Goal: Task Accomplishment & Management: Manage account settings

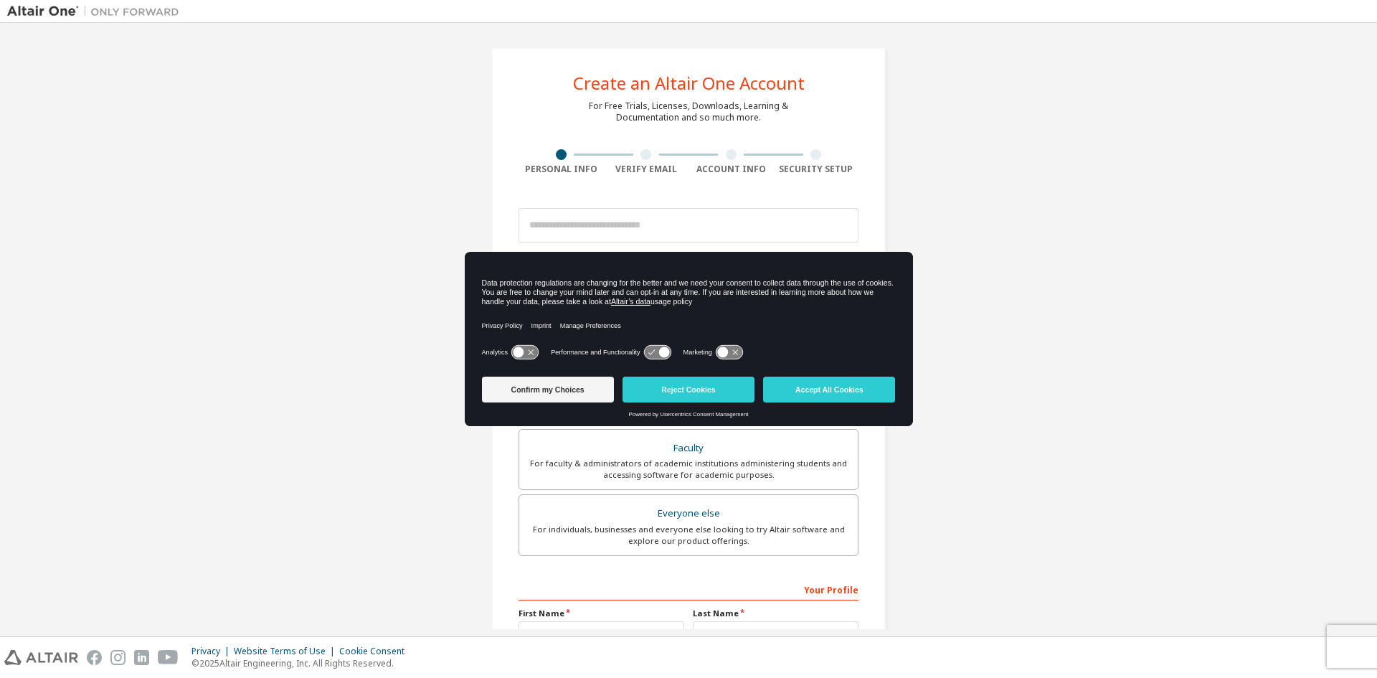
click at [665, 351] on icon at bounding box center [663, 352] width 11 height 11
click at [660, 391] on button "Reject Cookies" at bounding box center [688, 389] width 132 height 26
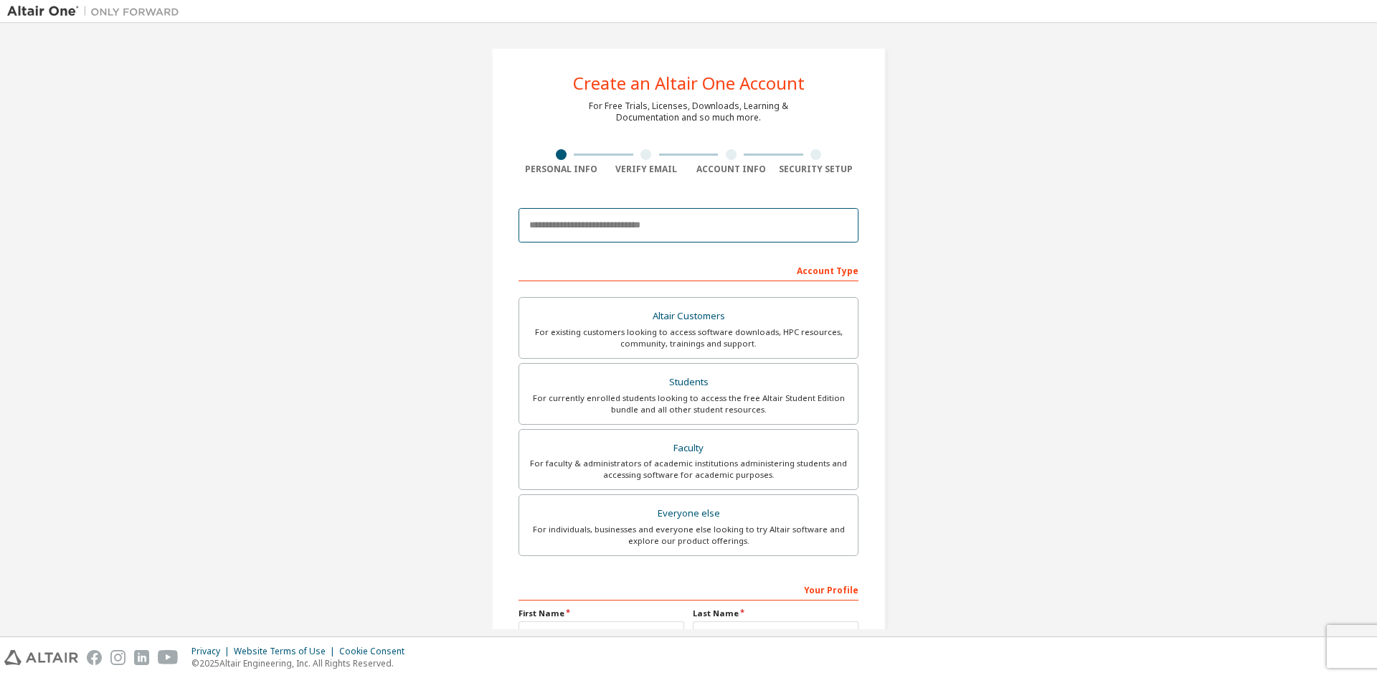
click at [648, 213] on input "email" at bounding box center [688, 225] width 340 height 34
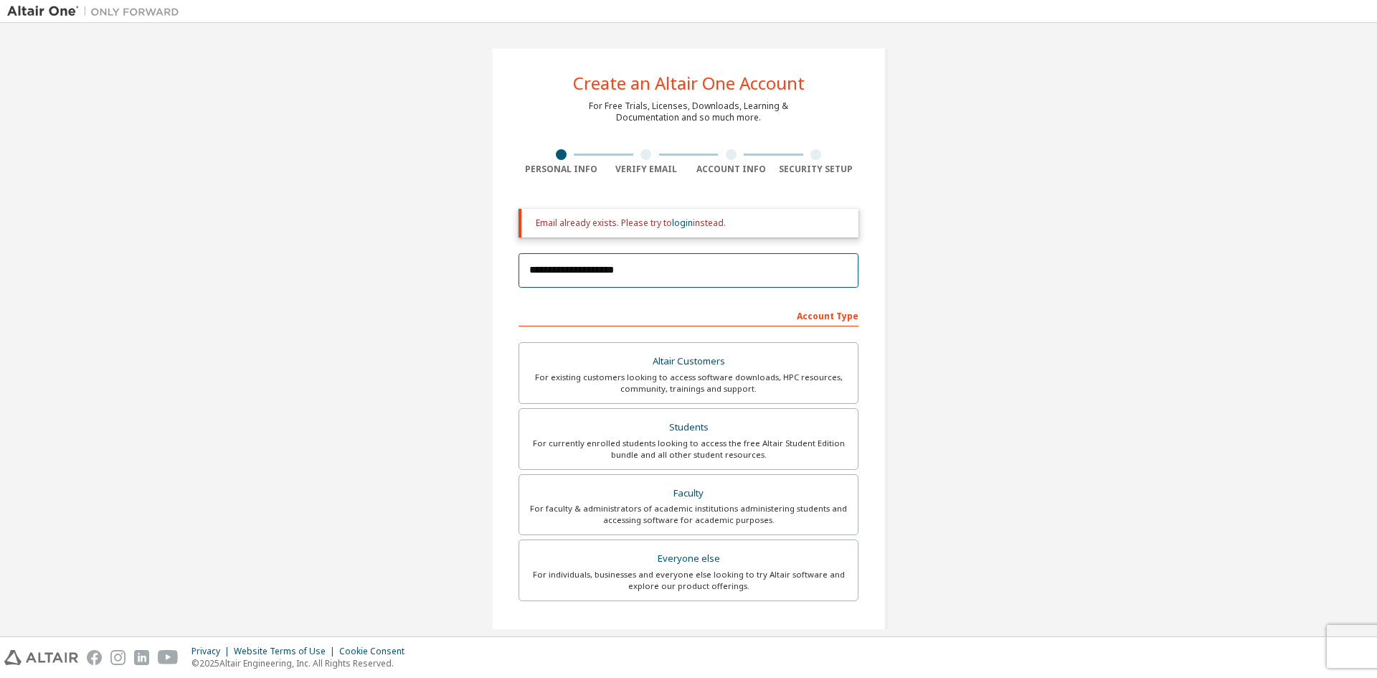
type input "**********"
click at [688, 222] on div "Email already exists. Please try to login instead." at bounding box center [691, 222] width 311 height 11
click at [683, 219] on link "login" at bounding box center [682, 223] width 21 height 12
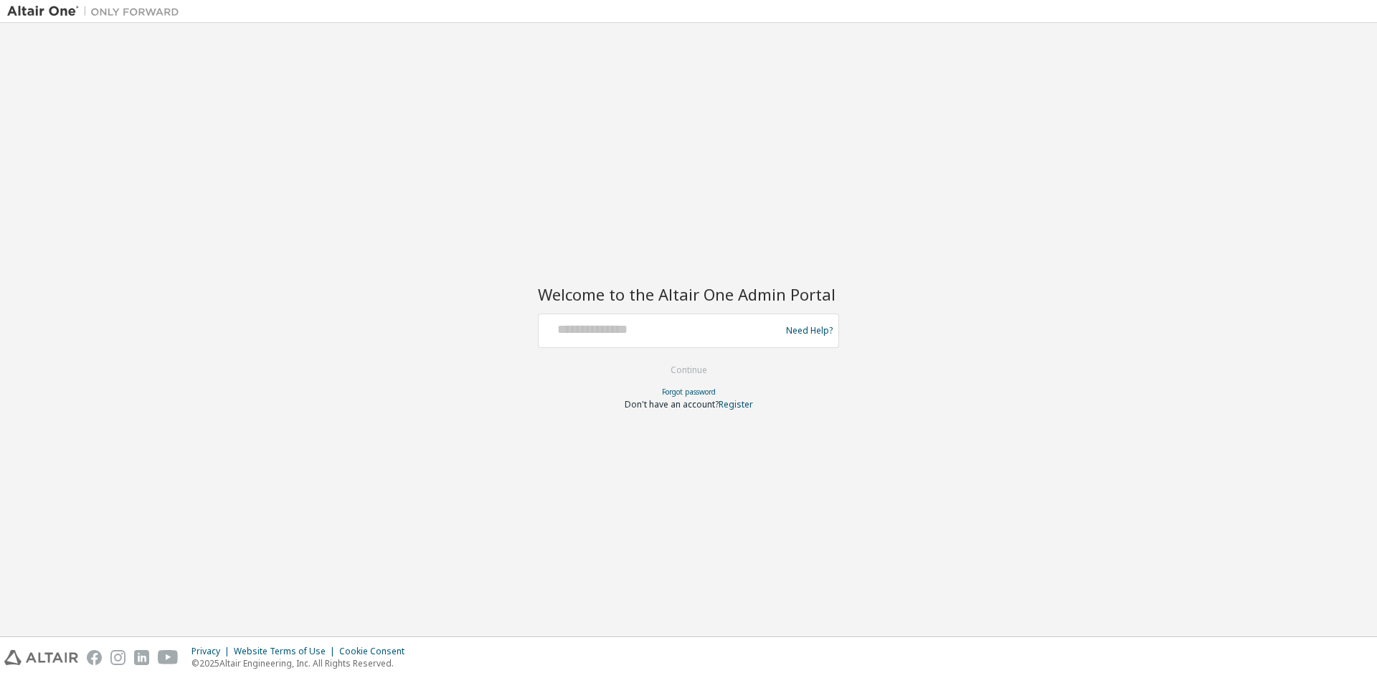
click at [678, 352] on form "Need Help? Please make sure that you provide your Global Login as email (e.g. @…" at bounding box center [688, 361] width 301 height 97
click at [678, 339] on div at bounding box center [661, 330] width 234 height 27
click at [679, 339] on div at bounding box center [661, 330] width 234 height 27
click at [685, 339] on div at bounding box center [661, 330] width 234 height 27
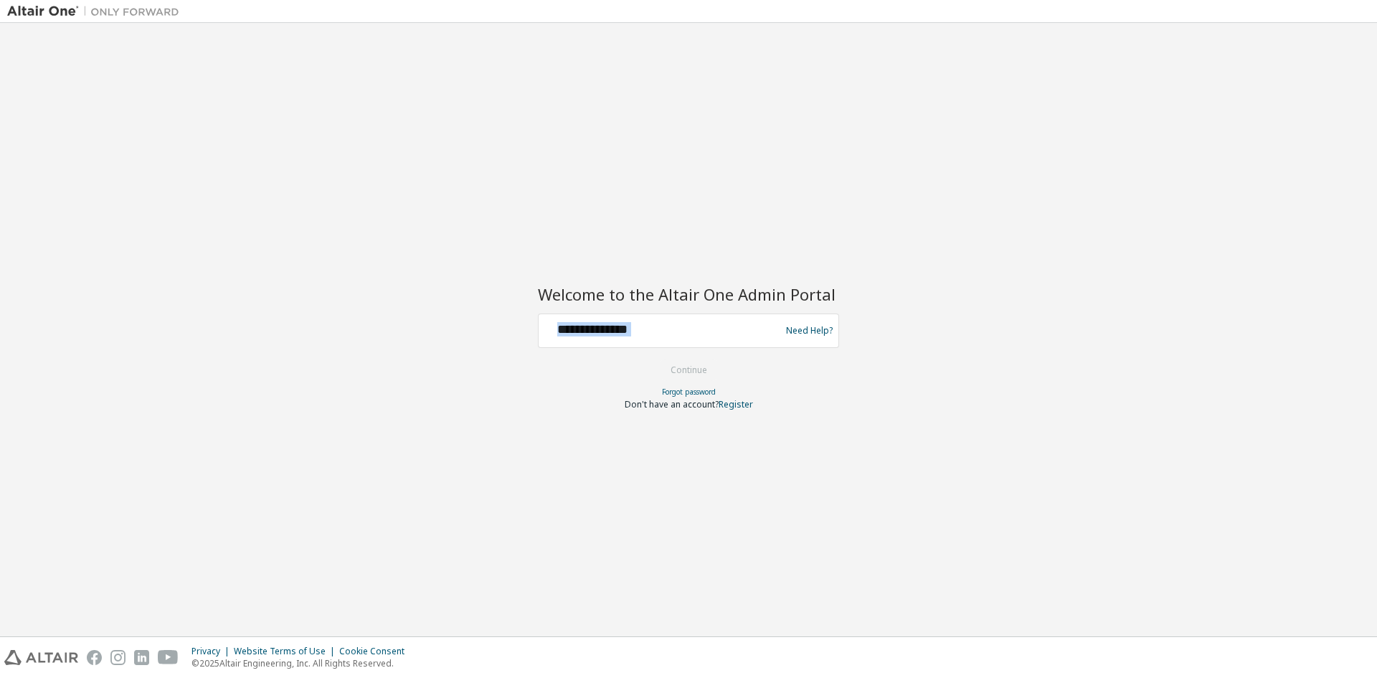
drag, startPoint x: 685, startPoint y: 339, endPoint x: 729, endPoint y: 338, distance: 43.7
click at [698, 339] on div at bounding box center [661, 330] width 234 height 27
click at [715, 338] on div at bounding box center [661, 330] width 234 height 27
click at [621, 331] on input "text" at bounding box center [661, 327] width 234 height 21
type input "**********"
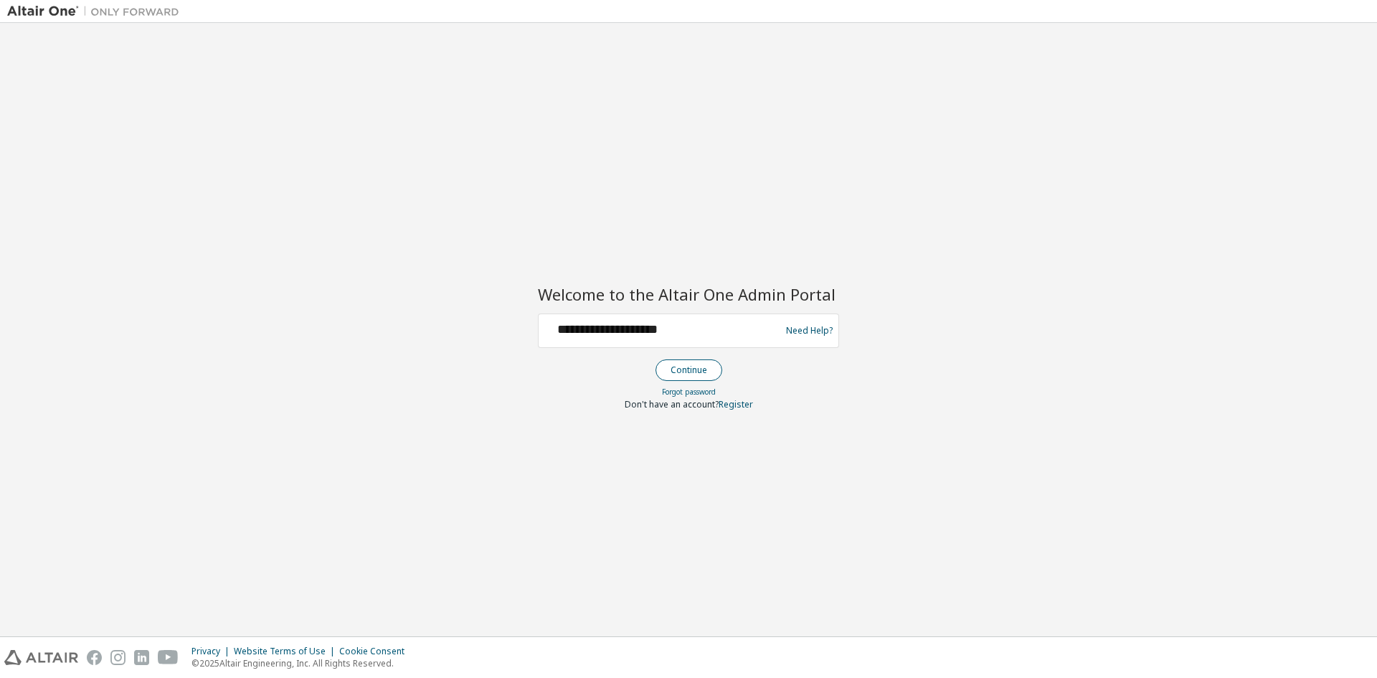
click at [665, 362] on button "Continue" at bounding box center [688, 370] width 67 height 22
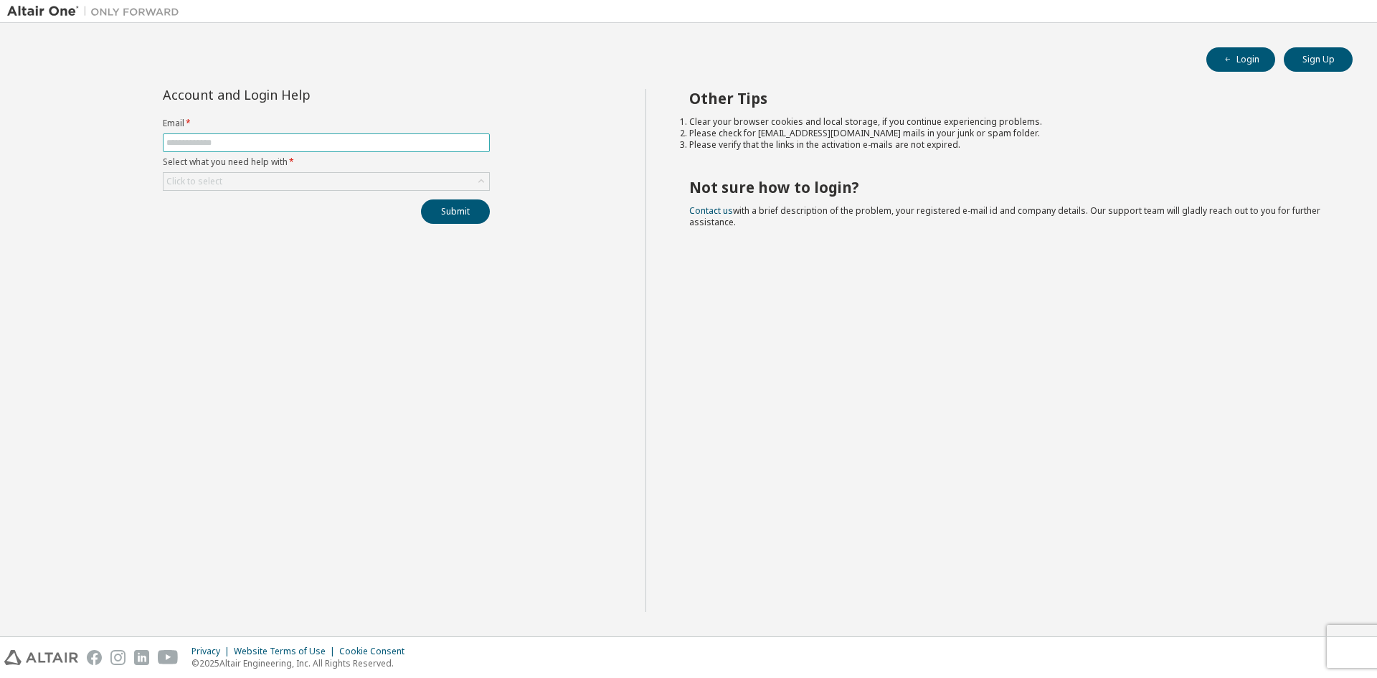
click at [285, 151] on span at bounding box center [326, 142] width 327 height 19
click at [285, 147] on input "text" at bounding box center [326, 142] width 320 height 11
type input "**********"
click at [290, 176] on div "Click to select" at bounding box center [326, 181] width 326 height 17
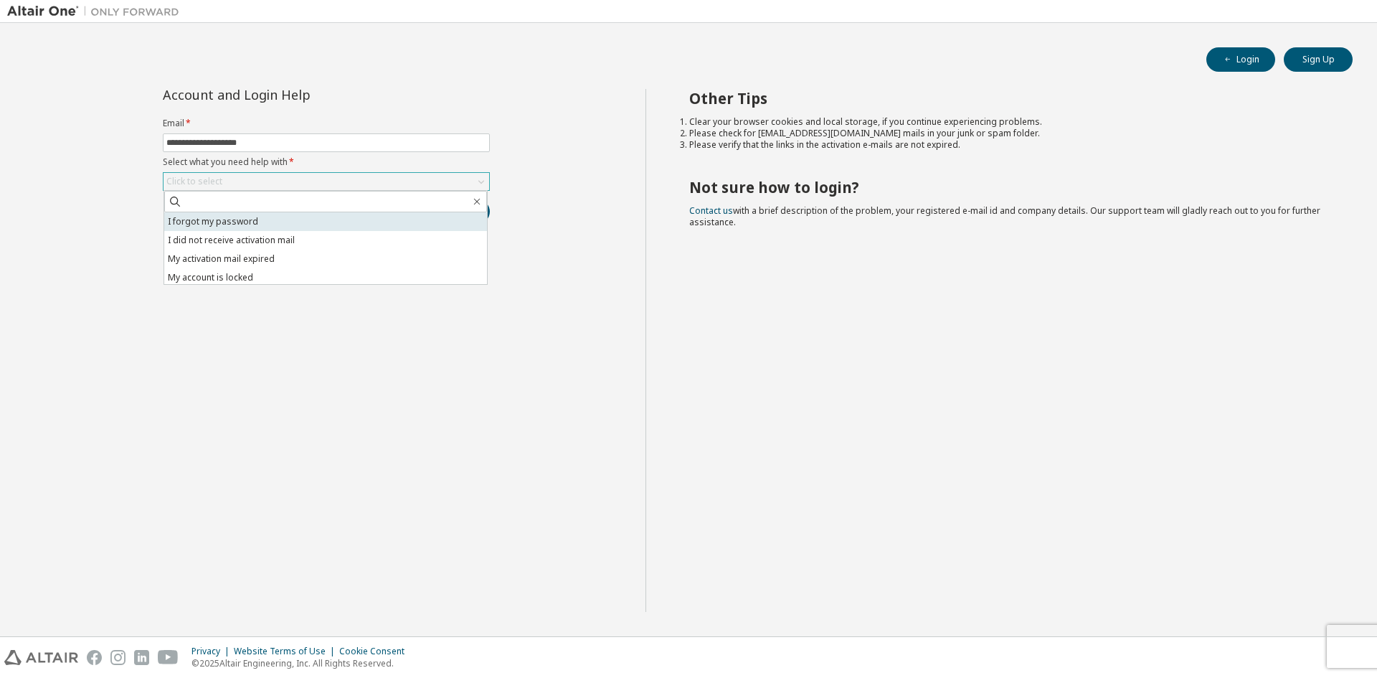
click at [288, 216] on li "I forgot my password" at bounding box center [325, 221] width 323 height 19
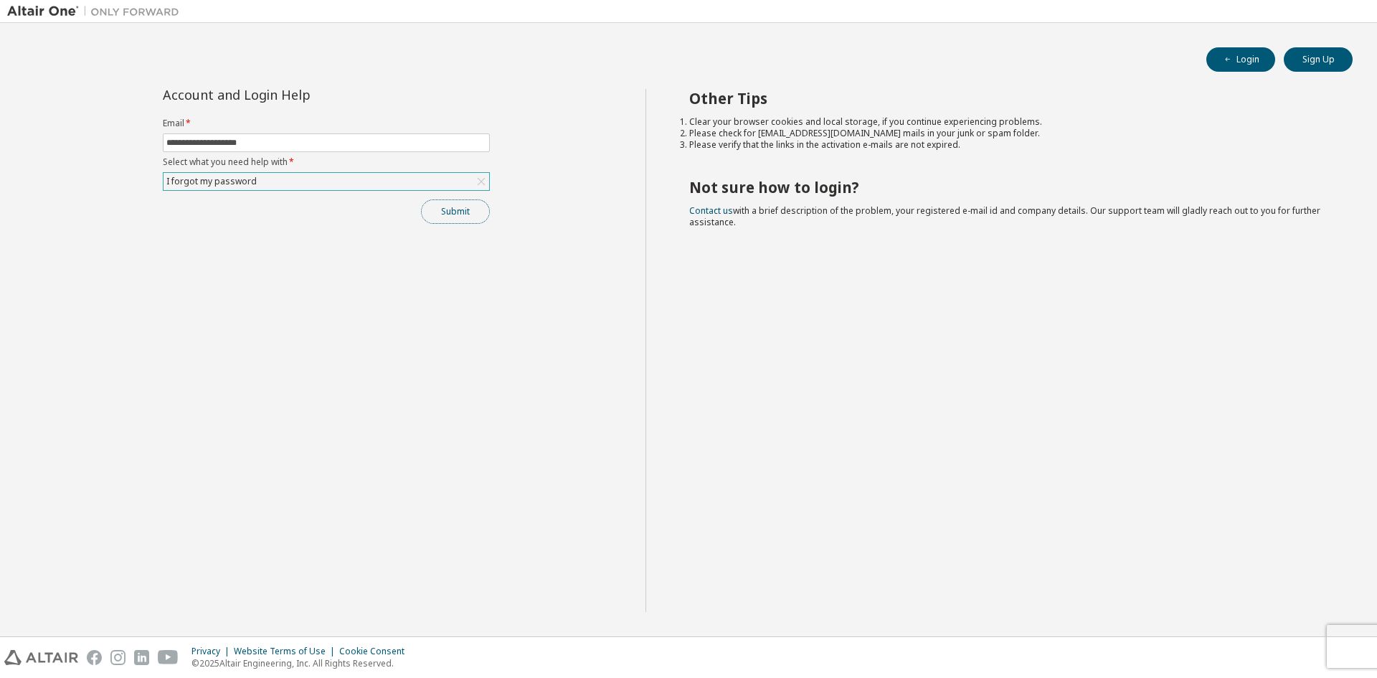
click at [441, 217] on button "Submit" at bounding box center [455, 211] width 69 height 24
